Goal: Browse casually: Explore the website without a specific task or goal

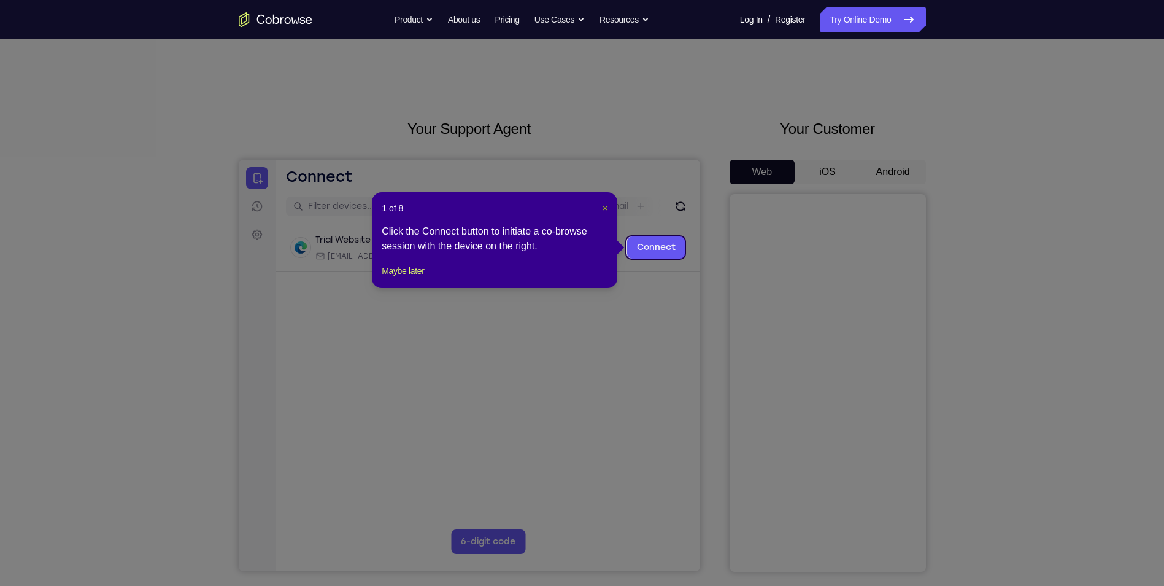
click at [608, 207] on span "×" at bounding box center [605, 208] width 5 height 10
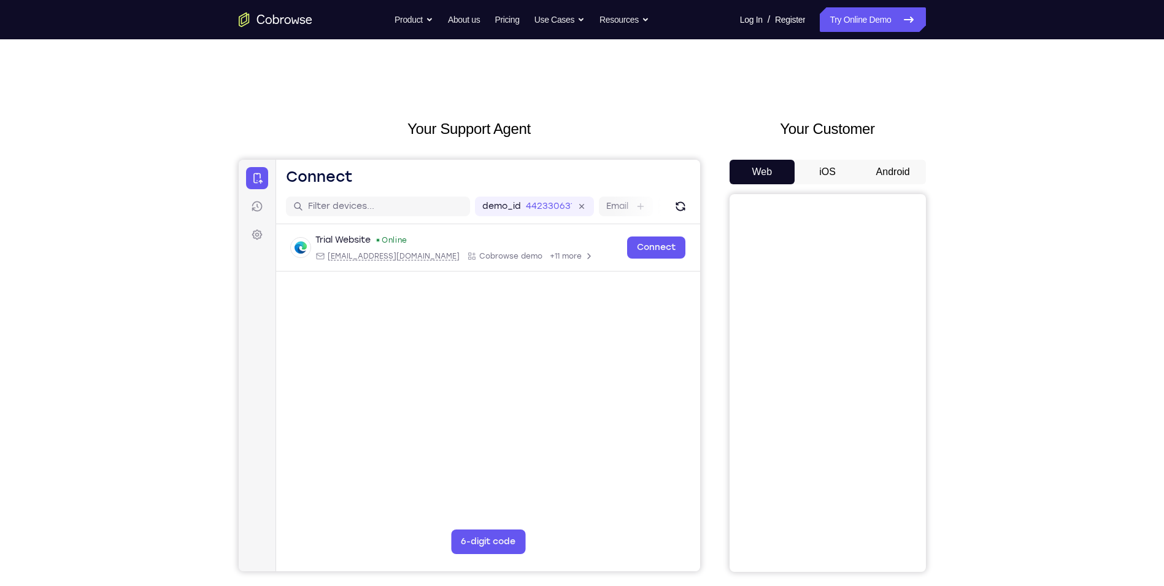
click at [834, 176] on button "iOS" at bounding box center [828, 172] width 66 height 25
click at [894, 168] on button "Android" at bounding box center [894, 172] width 66 height 25
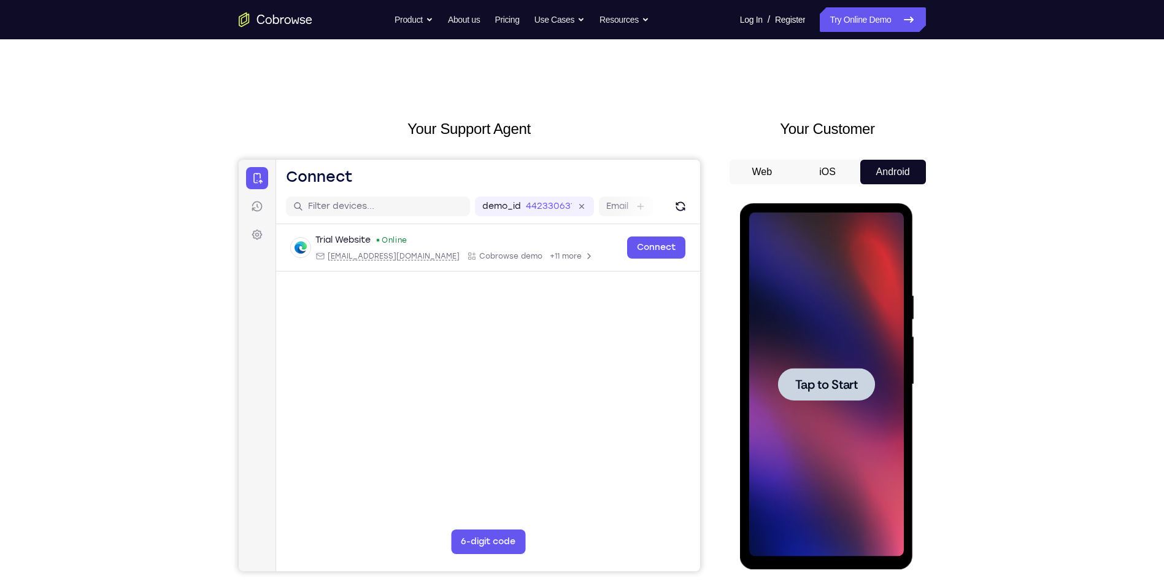
click at [827, 172] on button "iOS" at bounding box center [828, 172] width 66 height 25
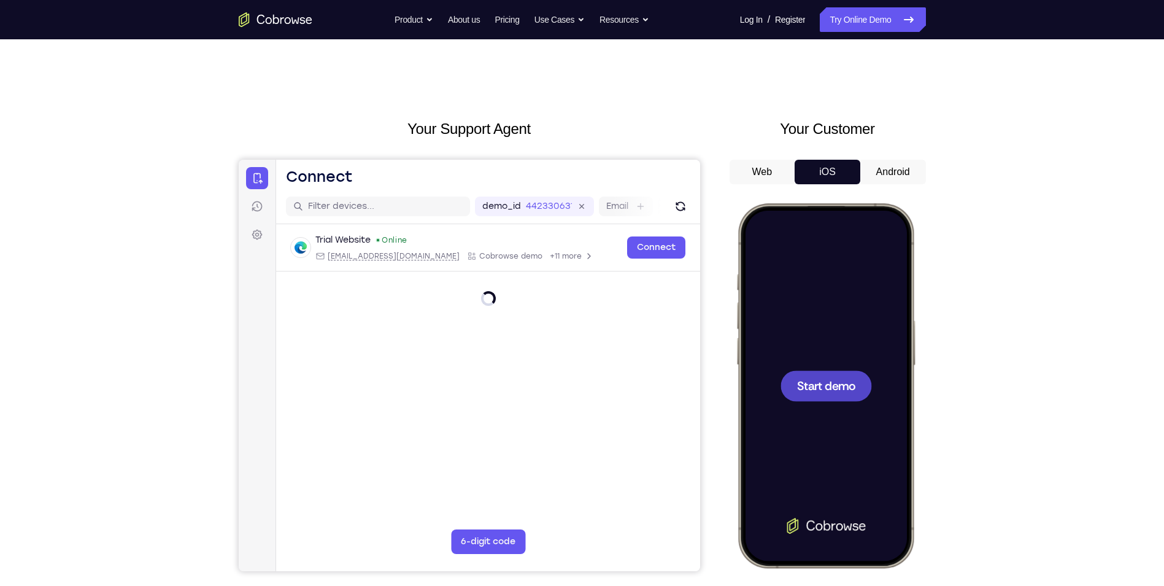
click at [885, 176] on button "Android" at bounding box center [894, 172] width 66 height 25
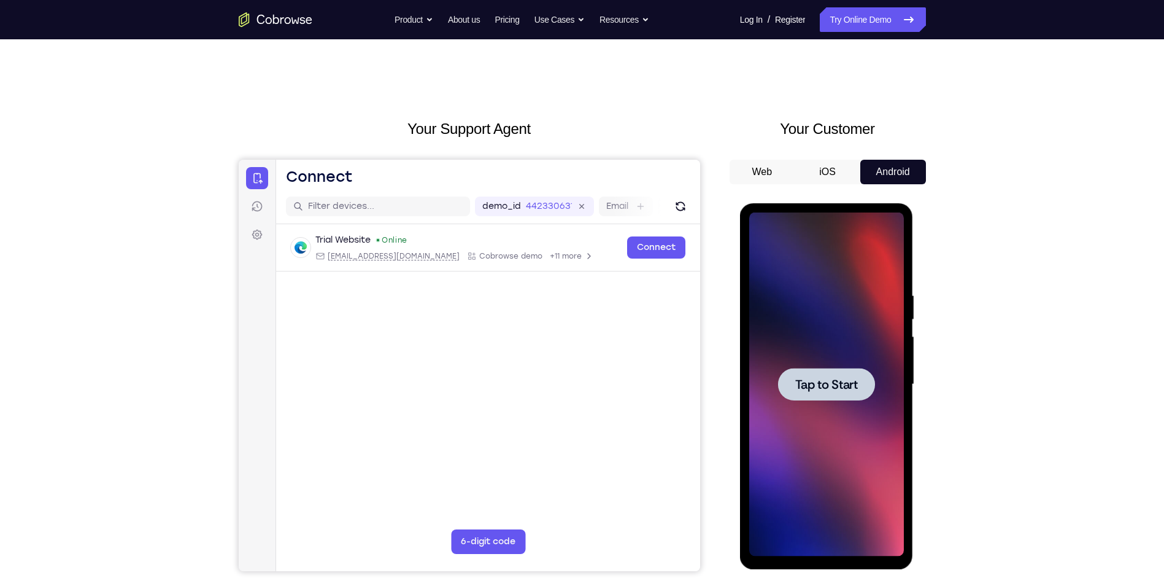
click at [877, 358] on div at bounding box center [827, 384] width 155 height 344
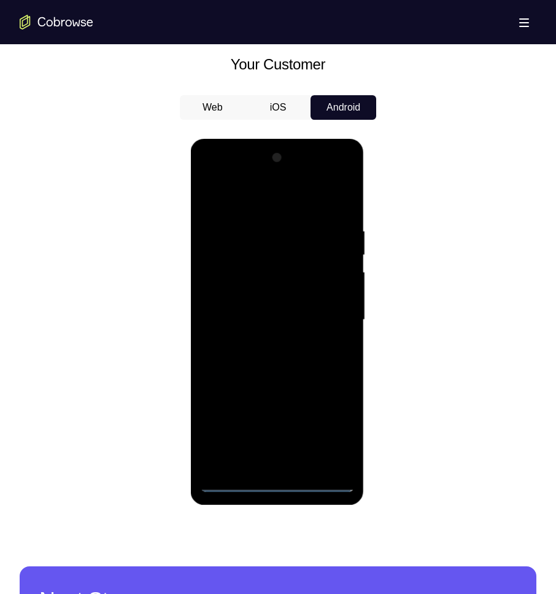
scroll to position [675, 0]
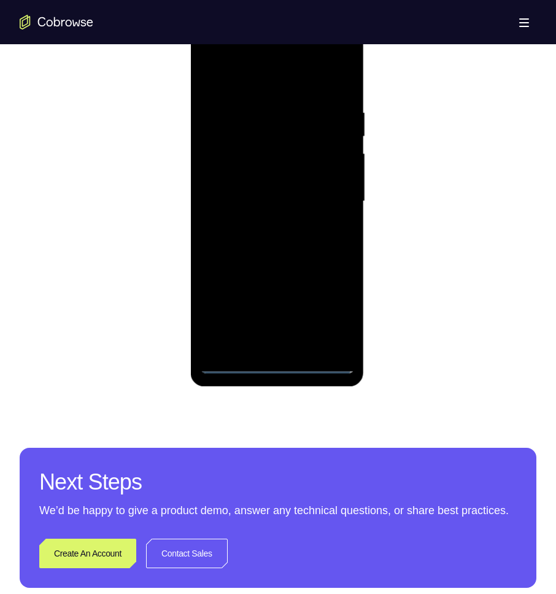
click at [274, 364] on div at bounding box center [277, 201] width 155 height 344
click at [331, 315] on div at bounding box center [277, 201] width 155 height 344
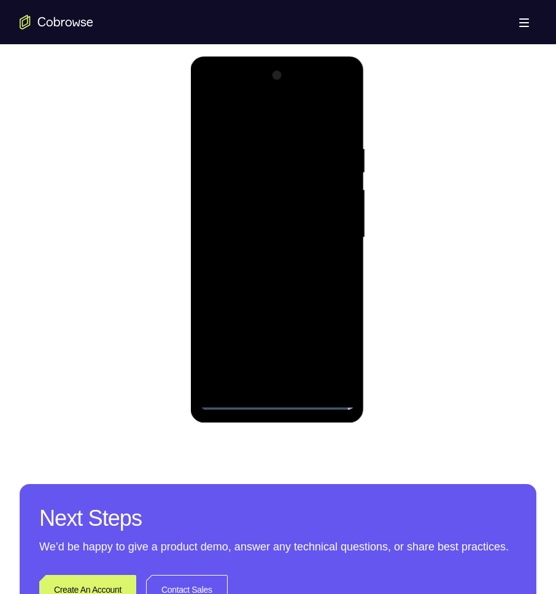
scroll to position [552, 0]
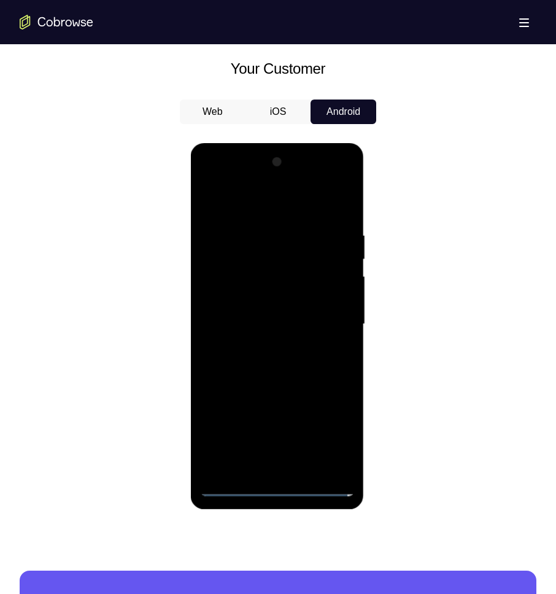
click at [278, 207] on div at bounding box center [277, 324] width 155 height 344
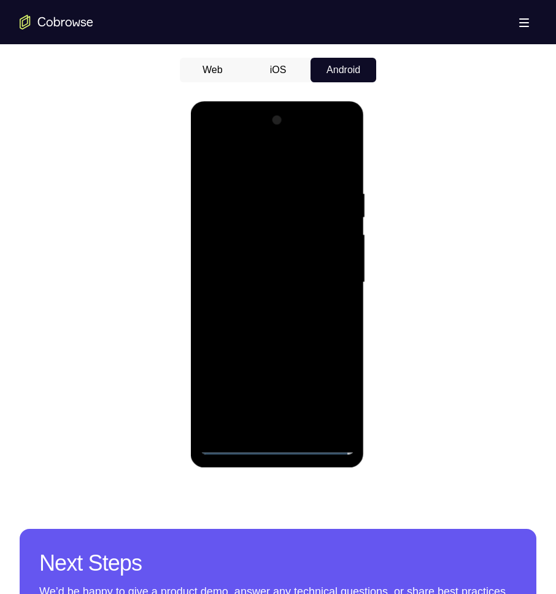
scroll to position [675, 0]
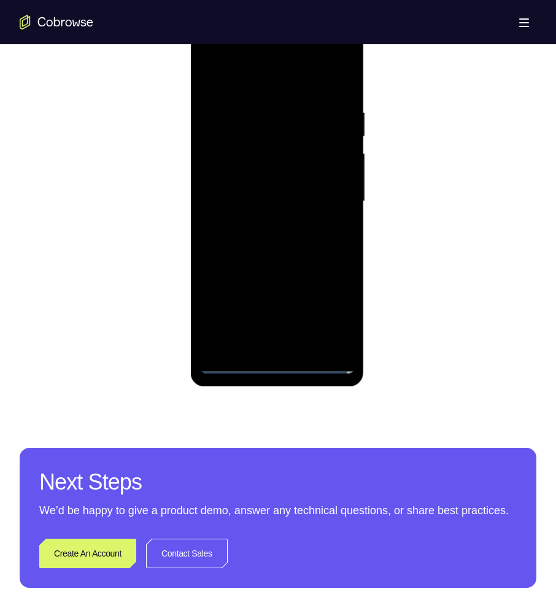
click at [333, 198] on div at bounding box center [277, 201] width 155 height 344
click at [266, 226] on div at bounding box center [277, 201] width 155 height 344
click at [266, 188] on div at bounding box center [277, 201] width 155 height 344
click at [319, 204] on div at bounding box center [277, 201] width 155 height 344
click at [301, 257] on div at bounding box center [277, 201] width 155 height 344
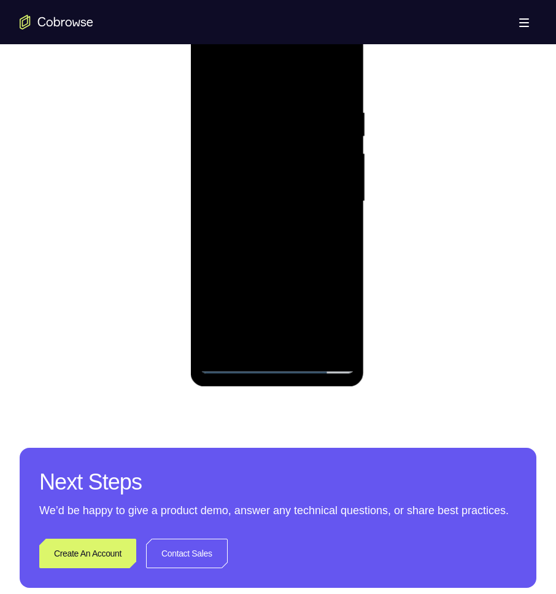
click at [303, 347] on div at bounding box center [277, 201] width 155 height 344
click at [301, 269] on div at bounding box center [277, 201] width 155 height 344
click at [287, 302] on div at bounding box center [277, 201] width 155 height 344
click at [215, 99] on div at bounding box center [277, 201] width 155 height 344
click at [260, 85] on div at bounding box center [277, 201] width 155 height 344
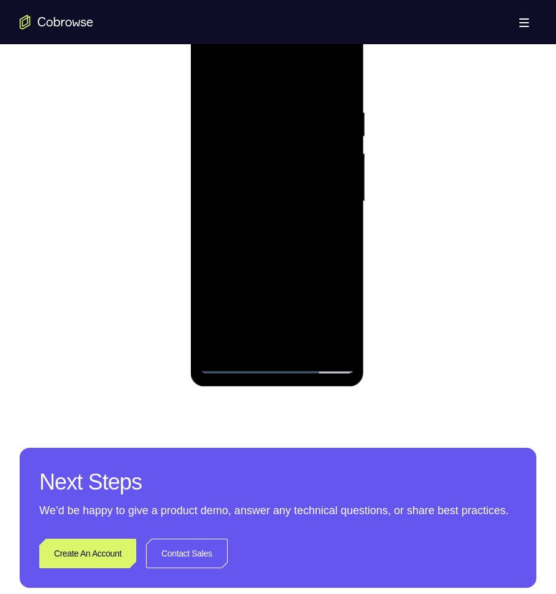
click at [332, 79] on div at bounding box center [277, 201] width 155 height 344
click at [207, 81] on div at bounding box center [277, 201] width 155 height 344
click at [292, 220] on div at bounding box center [277, 201] width 155 height 344
click at [255, 343] on div at bounding box center [277, 201] width 155 height 344
click at [344, 323] on div at bounding box center [277, 201] width 155 height 344
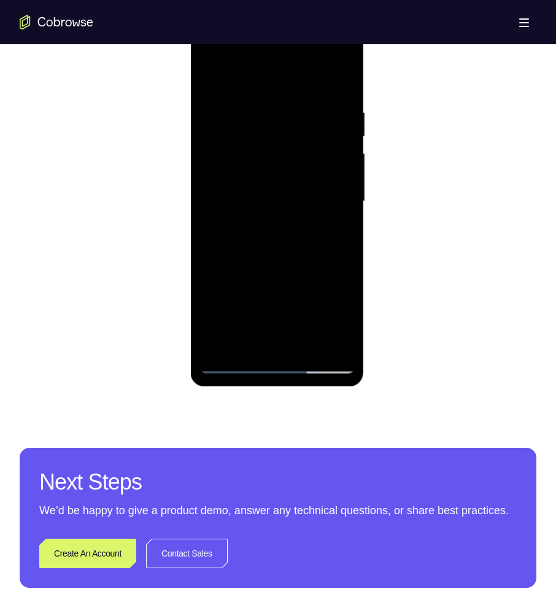
click at [344, 323] on div at bounding box center [277, 201] width 155 height 344
click at [342, 237] on div at bounding box center [277, 201] width 155 height 344
click at [210, 84] on div at bounding box center [277, 201] width 155 height 344
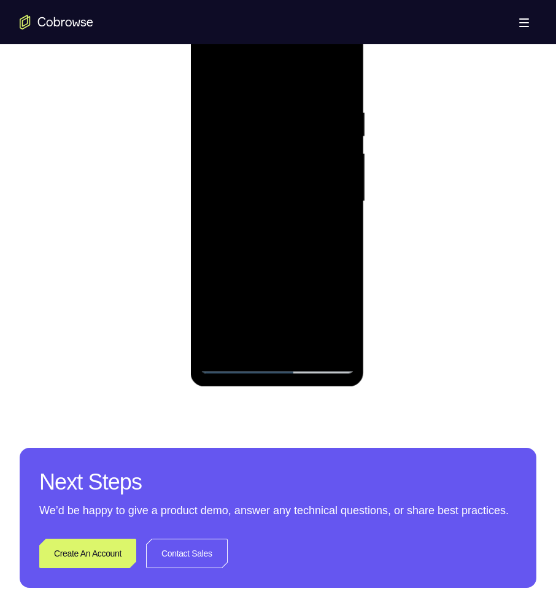
click at [302, 227] on div at bounding box center [277, 201] width 155 height 344
click at [333, 229] on div at bounding box center [277, 201] width 155 height 344
drag, startPoint x: 287, startPoint y: 124, endPoint x: 285, endPoint y: 220, distance: 95.8
click at [284, 217] on div at bounding box center [277, 201] width 155 height 344
drag, startPoint x: 274, startPoint y: 143, endPoint x: 268, endPoint y: 255, distance: 112.5
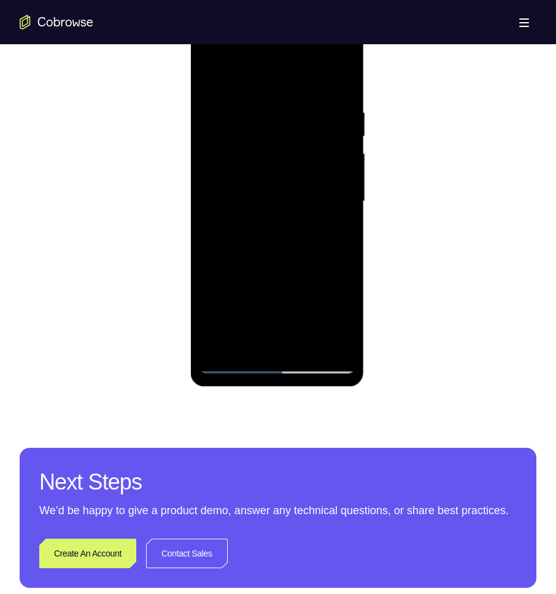
click at [268, 255] on div at bounding box center [277, 201] width 155 height 344
click at [239, 178] on div at bounding box center [277, 201] width 155 height 344
click at [258, 176] on div at bounding box center [277, 201] width 155 height 344
click at [331, 231] on div at bounding box center [277, 201] width 155 height 344
click at [207, 80] on div at bounding box center [277, 201] width 155 height 344
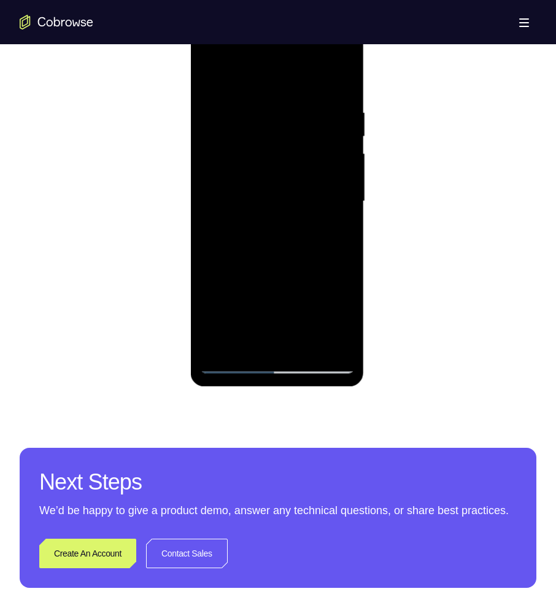
click at [289, 274] on div at bounding box center [277, 201] width 155 height 344
click at [207, 78] on div at bounding box center [277, 201] width 155 height 344
drag, startPoint x: 277, startPoint y: 285, endPoint x: 292, endPoint y: 222, distance: 65.1
click at [292, 222] on div at bounding box center [277, 201] width 155 height 344
drag, startPoint x: 295, startPoint y: 247, endPoint x: 318, endPoint y: 142, distance: 107.4
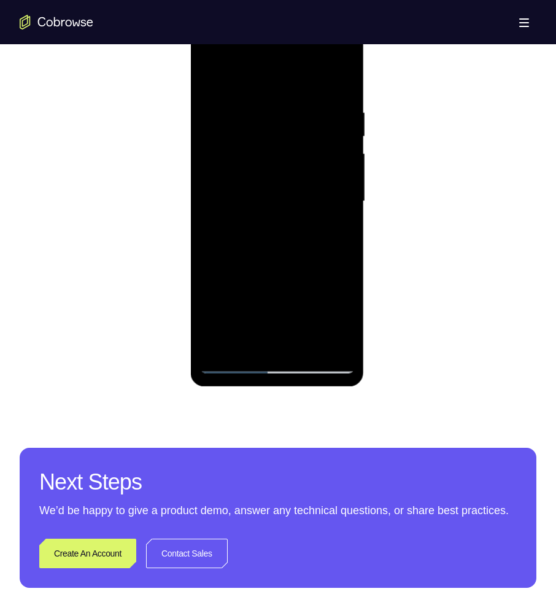
click at [318, 142] on div at bounding box center [277, 201] width 155 height 344
drag, startPoint x: 264, startPoint y: 293, endPoint x: 265, endPoint y: 239, distance: 54.0
click at [265, 239] on div at bounding box center [277, 201] width 155 height 344
click at [231, 365] on div at bounding box center [277, 201] width 155 height 344
click at [230, 365] on div at bounding box center [277, 201] width 155 height 344
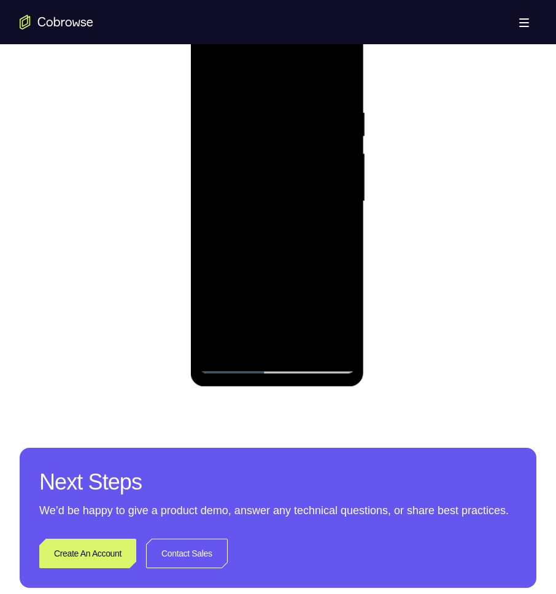
click at [215, 76] on div at bounding box center [277, 201] width 155 height 344
drag, startPoint x: 327, startPoint y: 219, endPoint x: 320, endPoint y: 74, distance: 145.0
click at [320, 74] on div at bounding box center [277, 201] width 155 height 344
drag, startPoint x: 305, startPoint y: 212, endPoint x: 306, endPoint y: 118, distance: 93.9
click at [306, 118] on div at bounding box center [277, 201] width 155 height 344
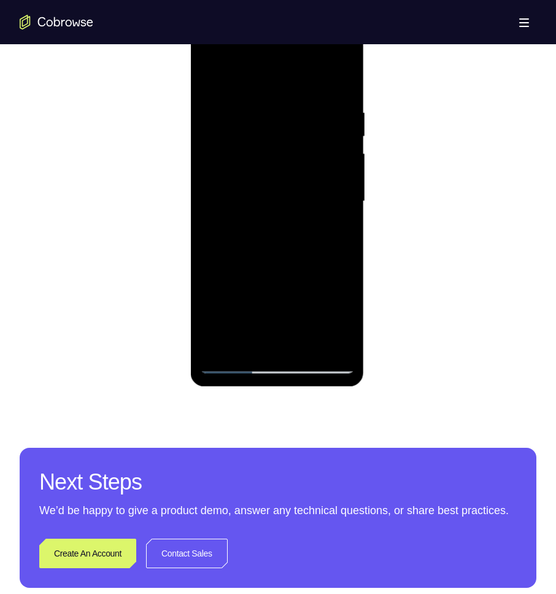
click at [244, 346] on div at bounding box center [277, 201] width 155 height 344
click at [263, 78] on div at bounding box center [277, 201] width 155 height 344
drag, startPoint x: 296, startPoint y: 112, endPoint x: 296, endPoint y: 222, distance: 109.9
click at [296, 222] on div at bounding box center [277, 201] width 155 height 344
click at [293, 107] on div at bounding box center [277, 201] width 155 height 344
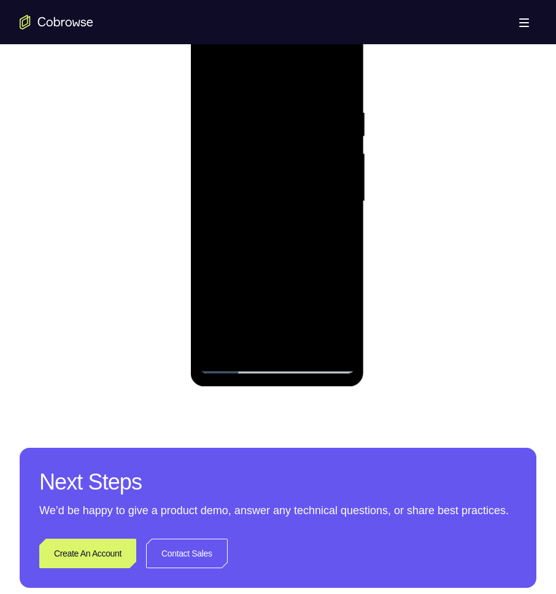
click at [301, 194] on div at bounding box center [277, 201] width 155 height 344
click at [209, 76] on div at bounding box center [277, 201] width 155 height 344
drag, startPoint x: 296, startPoint y: 173, endPoint x: 298, endPoint y: 87, distance: 86.0
click at [298, 88] on div at bounding box center [277, 201] width 155 height 344
drag, startPoint x: 298, startPoint y: 231, endPoint x: 298, endPoint y: 93, distance: 138.7
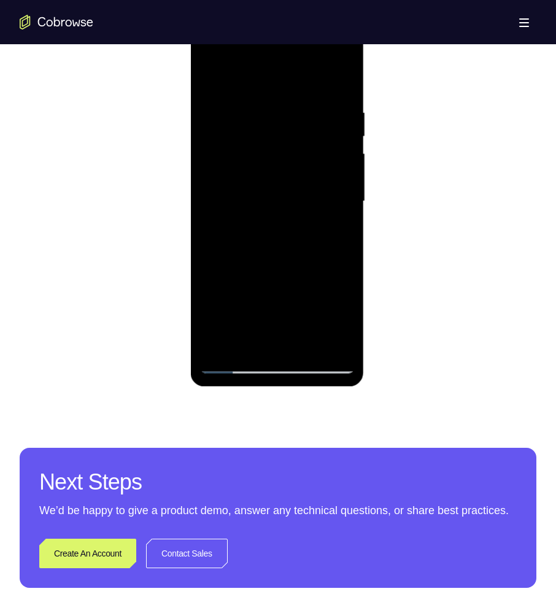
click at [298, 93] on div at bounding box center [277, 201] width 155 height 344
drag, startPoint x: 271, startPoint y: 274, endPoint x: 267, endPoint y: 98, distance: 176.2
click at [267, 98] on div at bounding box center [277, 201] width 155 height 344
drag, startPoint x: 308, startPoint y: 214, endPoint x: 315, endPoint y: 107, distance: 107.0
click at [312, 118] on div at bounding box center [277, 201] width 155 height 344
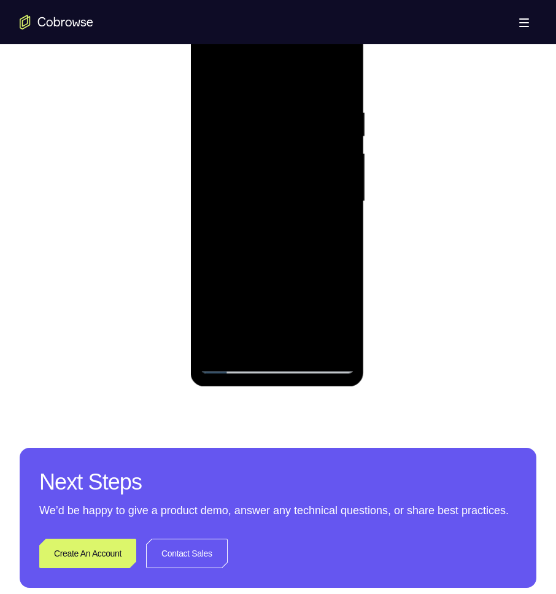
drag, startPoint x: 303, startPoint y: 226, endPoint x: 307, endPoint y: 127, distance: 98.9
click at [307, 127] on div at bounding box center [277, 201] width 155 height 344
drag, startPoint x: 284, startPoint y: 200, endPoint x: 292, endPoint y: 132, distance: 68.6
click at [292, 132] on div at bounding box center [277, 201] width 155 height 344
drag, startPoint x: 277, startPoint y: 214, endPoint x: 301, endPoint y: 122, distance: 95.0
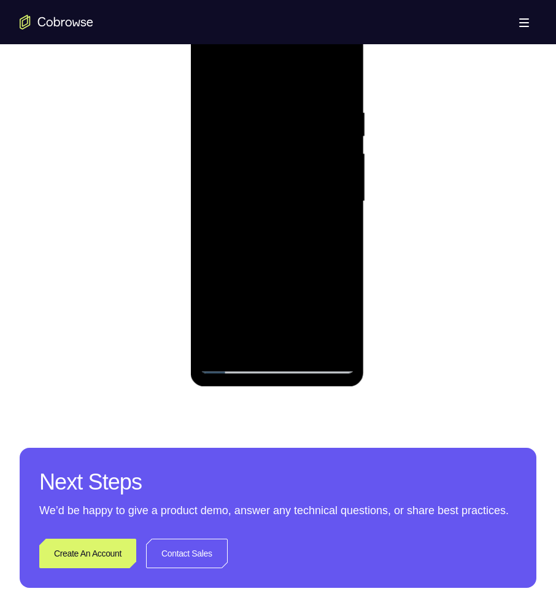
click at [299, 124] on div at bounding box center [277, 201] width 155 height 344
drag, startPoint x: 280, startPoint y: 241, endPoint x: 290, endPoint y: 117, distance: 124.4
click at [290, 117] on div at bounding box center [277, 201] width 155 height 344
drag, startPoint x: 293, startPoint y: 230, endPoint x: 301, endPoint y: 104, distance: 126.1
click at [301, 105] on div at bounding box center [277, 201] width 155 height 344
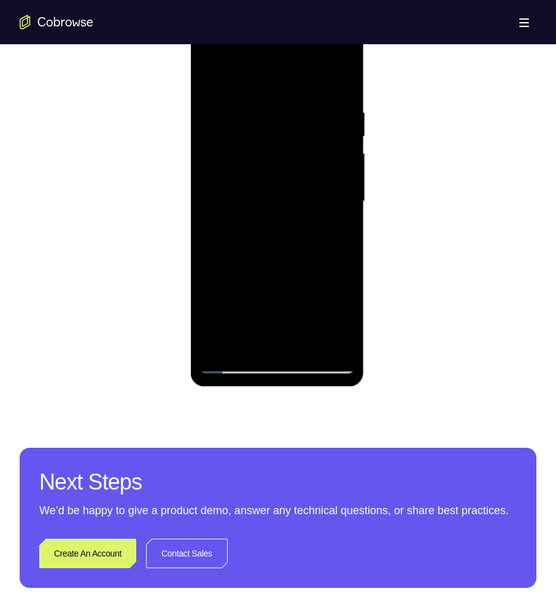
drag, startPoint x: 295, startPoint y: 234, endPoint x: 308, endPoint y: 143, distance: 92.3
click at [308, 144] on div at bounding box center [277, 201] width 155 height 344
drag, startPoint x: 292, startPoint y: 238, endPoint x: 310, endPoint y: 119, distance: 119.8
click at [310, 120] on div at bounding box center [277, 201] width 155 height 344
drag, startPoint x: 293, startPoint y: 231, endPoint x: 312, endPoint y: 53, distance: 179.6
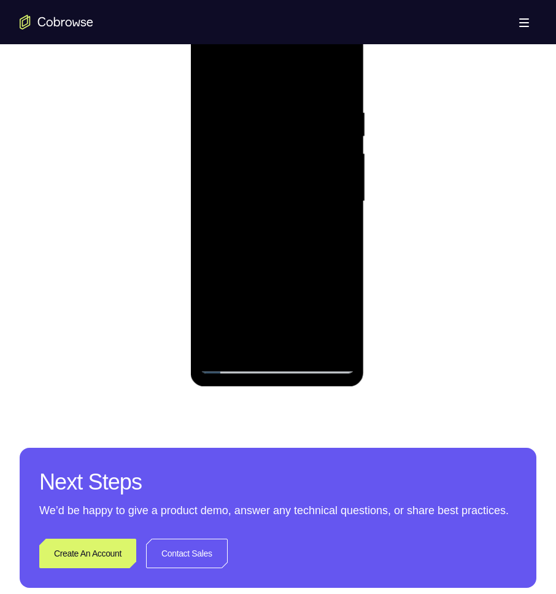
click at [312, 53] on div at bounding box center [277, 201] width 155 height 344
drag, startPoint x: 296, startPoint y: 231, endPoint x: 304, endPoint y: 166, distance: 65.6
click at [304, 166] on div at bounding box center [277, 201] width 155 height 344
click at [323, 218] on div at bounding box center [277, 201] width 155 height 344
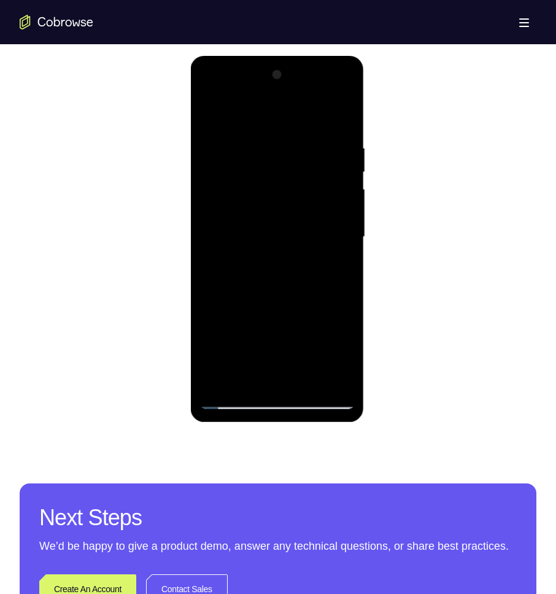
scroll to position [614, 0]
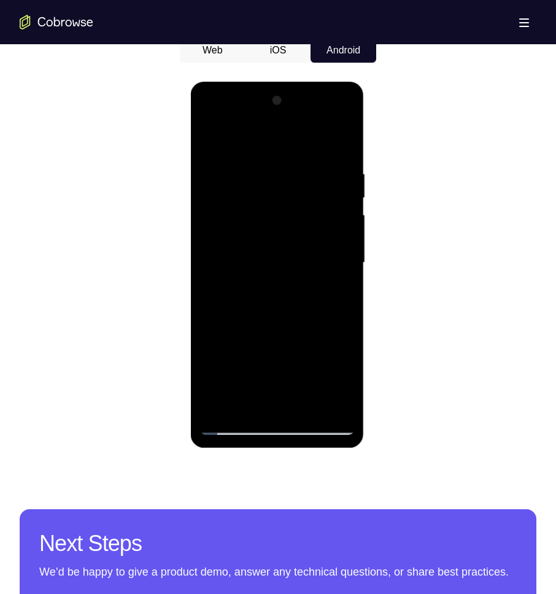
drag, startPoint x: 311, startPoint y: 203, endPoint x: 304, endPoint y: 303, distance: 100.2
click at [304, 303] on div at bounding box center [277, 263] width 155 height 344
click at [210, 139] on div at bounding box center [277, 263] width 155 height 344
click at [211, 137] on div at bounding box center [277, 263] width 155 height 344
click at [253, 138] on div at bounding box center [277, 263] width 155 height 344
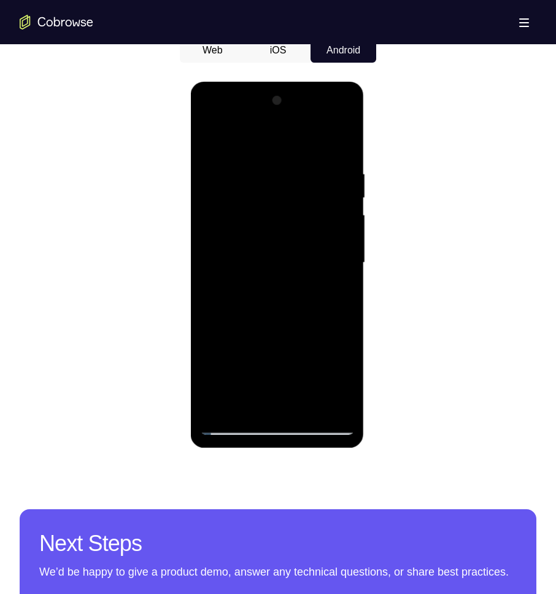
click at [259, 241] on div at bounding box center [277, 263] width 155 height 344
drag, startPoint x: 289, startPoint y: 287, endPoint x: 289, endPoint y: 147, distance: 140.0
click at [289, 147] on div at bounding box center [277, 263] width 155 height 344
drag, startPoint x: 285, startPoint y: 192, endPoint x: 258, endPoint y: 317, distance: 127.4
click at [258, 317] on div at bounding box center [277, 263] width 155 height 344
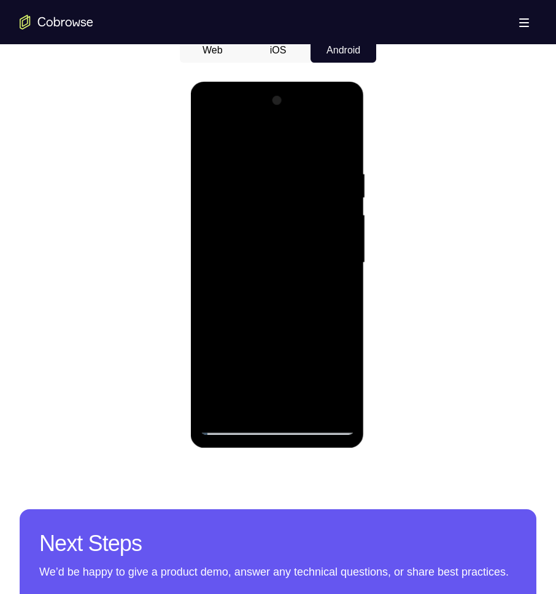
click at [222, 160] on div at bounding box center [277, 263] width 155 height 344
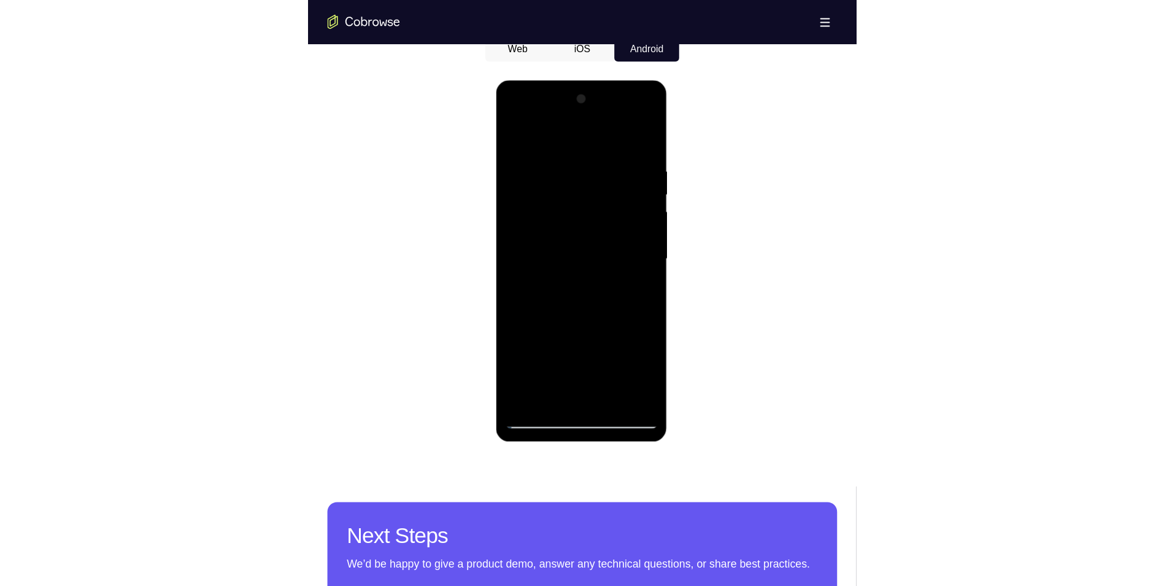
scroll to position [675, 0]
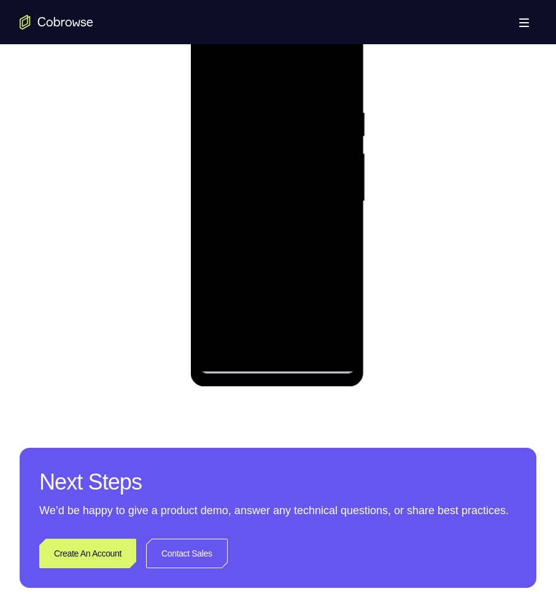
click at [339, 79] on div at bounding box center [277, 201] width 155 height 344
drag, startPoint x: 294, startPoint y: 224, endPoint x: 294, endPoint y: 98, distance: 125.8
click at [294, 98] on div at bounding box center [277, 201] width 155 height 344
drag, startPoint x: 291, startPoint y: 242, endPoint x: 298, endPoint y: 115, distance: 126.7
click at [298, 115] on div at bounding box center [277, 201] width 155 height 344
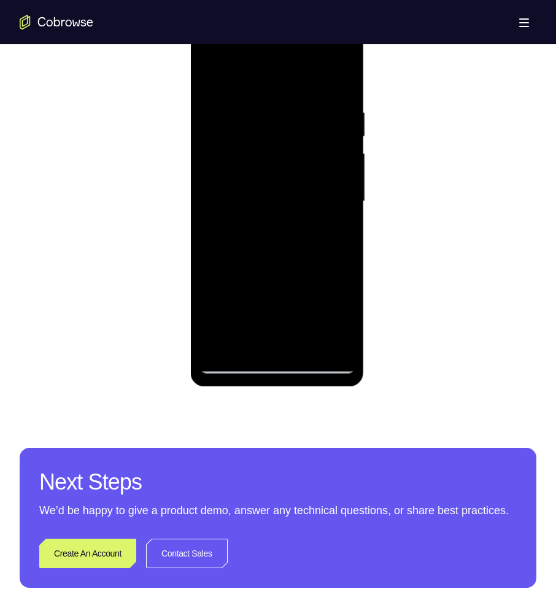
click at [224, 227] on div at bounding box center [277, 201] width 155 height 344
